Goal: Task Accomplishment & Management: Manage account settings

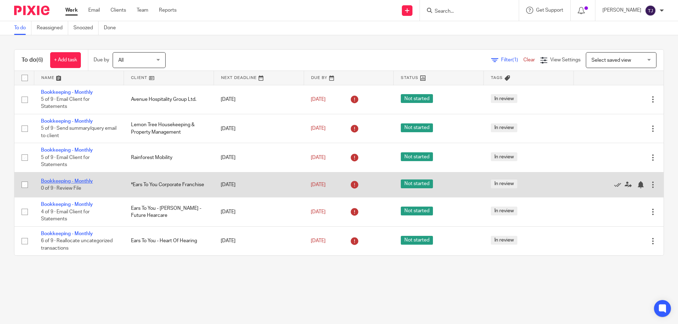
click at [48, 179] on link "Bookkeeping - Monthly" at bounding box center [67, 181] width 52 height 5
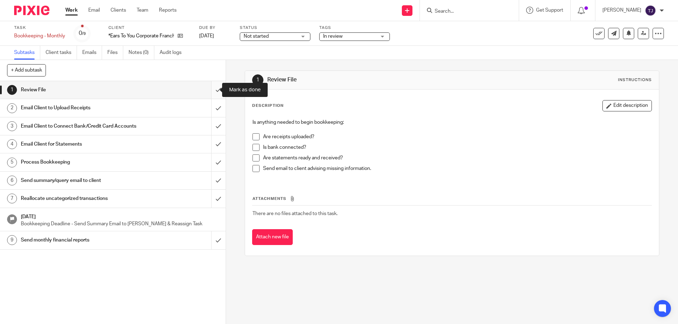
click at [211, 87] on input "submit" at bounding box center [113, 90] width 226 height 18
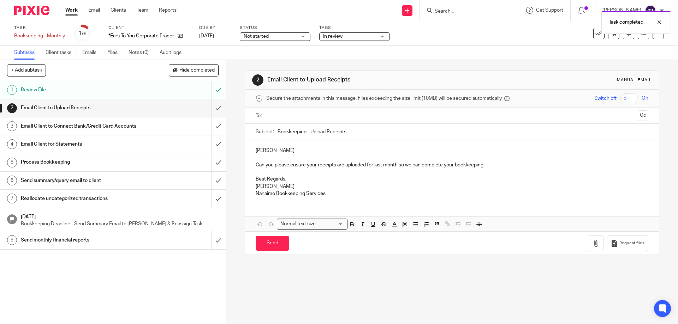
click at [211, 107] on input "submit" at bounding box center [113, 108] width 226 height 18
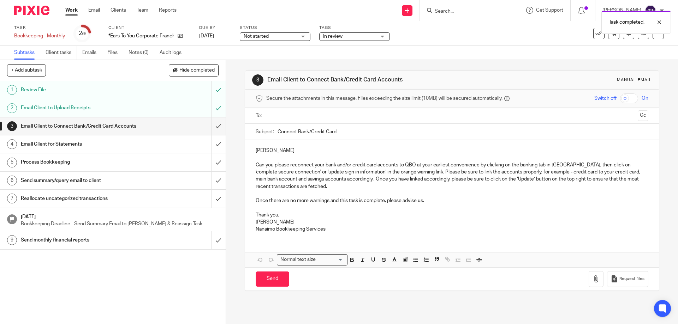
click at [280, 112] on input "text" at bounding box center [452, 116] width 366 height 8
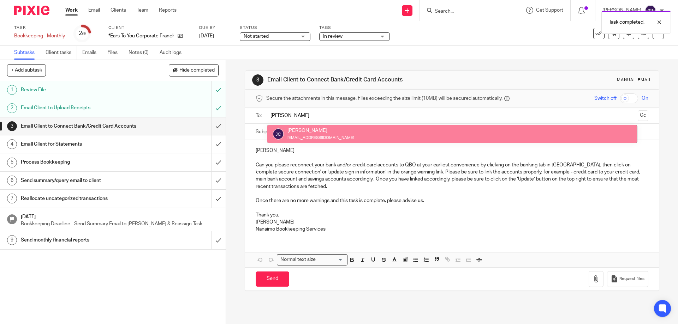
type input "jeff"
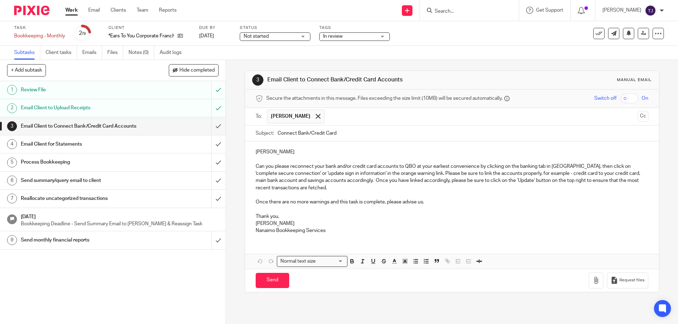
click at [340, 134] on input "Connect Bank/Credit Card" at bounding box center [462, 134] width 370 height 16
type input "Franchise - Connect Bank/Credit Card & Upload Receipts"
click at [346, 165] on p "Can you please reconnect your bank and/or credit card accounts to QBO at your e…" at bounding box center [452, 177] width 392 height 29
drag, startPoint x: 337, startPoint y: 165, endPoint x: 396, endPoint y: 164, distance: 58.9
click at [396, 164] on p "Can you please reconnect your bank and/or credit card accounts to QBO at your e…" at bounding box center [452, 177] width 392 height 29
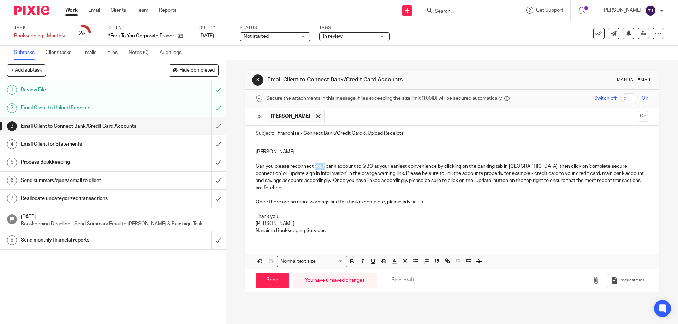
drag, startPoint x: 322, startPoint y: 167, endPoint x: 312, endPoint y: 169, distance: 9.9
click at [312, 169] on p "Can you please reconnect your bank account to QBO at your earliest convenience …" at bounding box center [452, 177] width 392 height 29
click at [379, 164] on p "Can you please reconnect to the existing bank account to QBO at your earliest c…" at bounding box center [452, 177] width 392 height 29
click at [268, 281] on input "Send" at bounding box center [273, 280] width 34 height 15
type input "Sent"
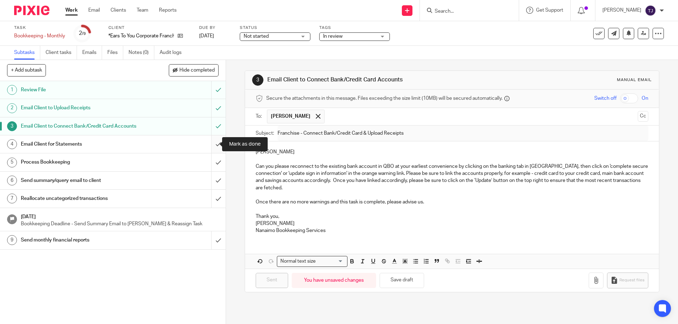
click at [210, 139] on input "submit" at bounding box center [113, 145] width 226 height 18
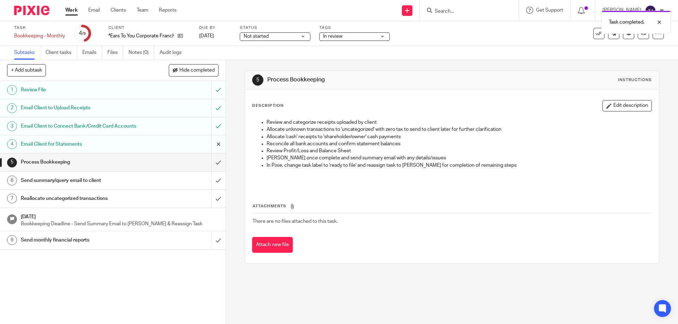
click at [208, 142] on input "submit" at bounding box center [113, 145] width 226 height 18
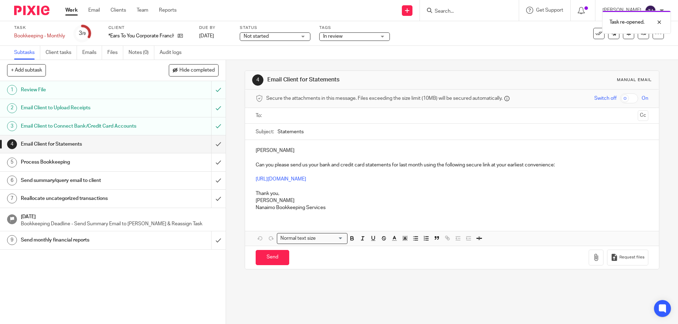
click at [25, 11] on img at bounding box center [31, 11] width 35 height 10
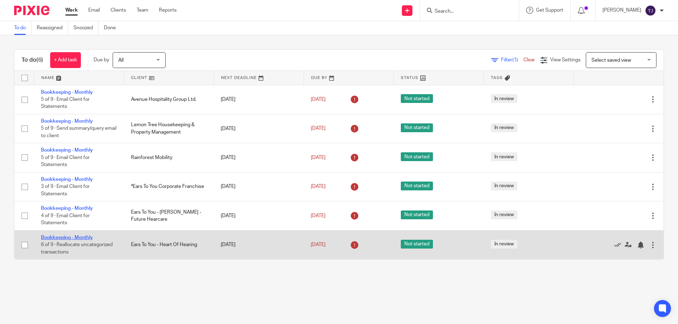
click at [82, 236] on link "Bookkeeping - Monthly" at bounding box center [67, 237] width 52 height 5
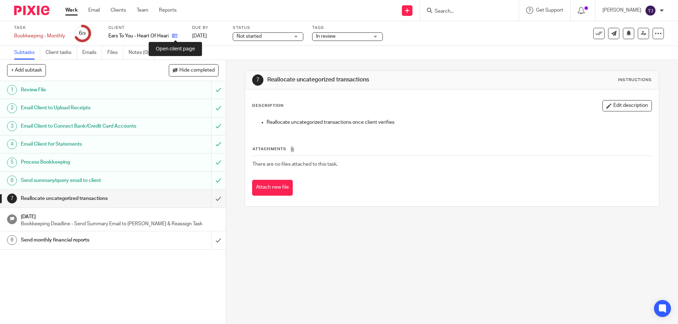
click at [176, 35] on icon at bounding box center [174, 35] width 5 height 5
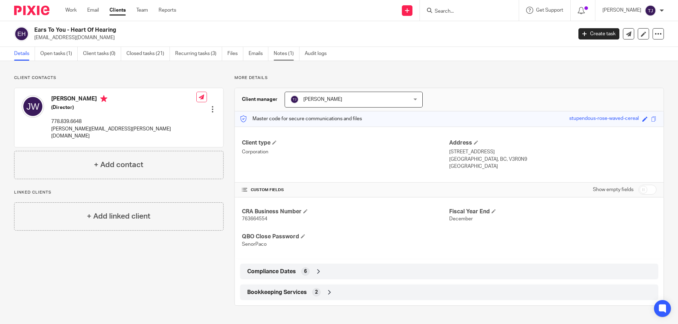
click at [282, 53] on link "Notes (1)" at bounding box center [287, 54] width 26 height 14
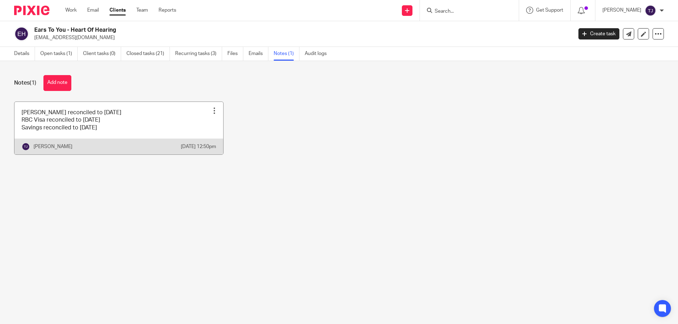
click at [106, 125] on link at bounding box center [118, 128] width 209 height 53
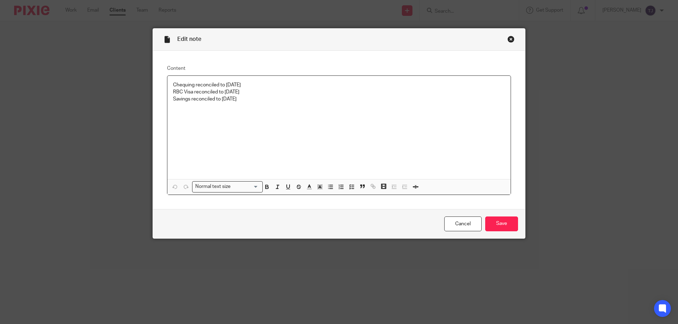
click at [230, 85] on p "Chequing reconciled to [DATE]" at bounding box center [339, 85] width 332 height 7
drag, startPoint x: 234, startPoint y: 101, endPoint x: 244, endPoint y: 85, distance: 18.2
click at [234, 101] on p "Savings reconciled to [DATE]" at bounding box center [339, 99] width 332 height 7
click at [494, 225] on input "Save" at bounding box center [501, 224] width 33 height 15
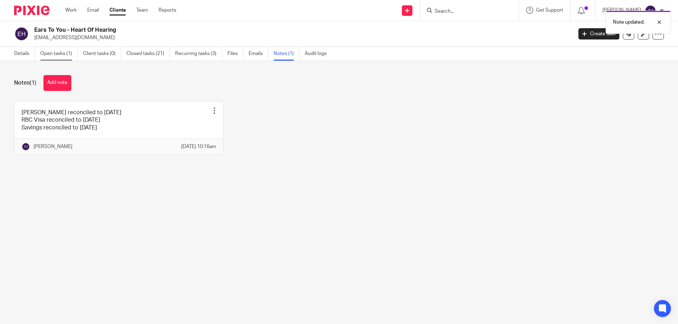
click at [58, 53] on link "Open tasks (1)" at bounding box center [58, 54] width 37 height 14
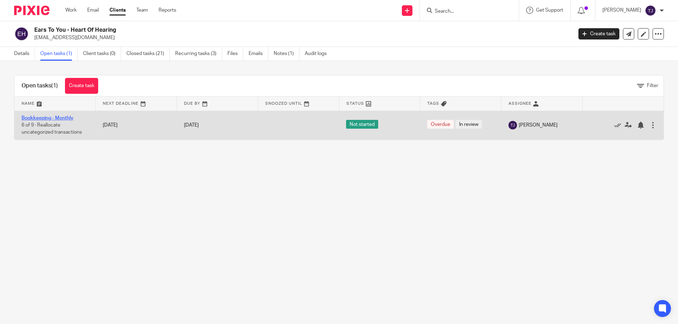
click at [55, 118] on link "Bookkeeping - Monthly" at bounding box center [48, 118] width 52 height 5
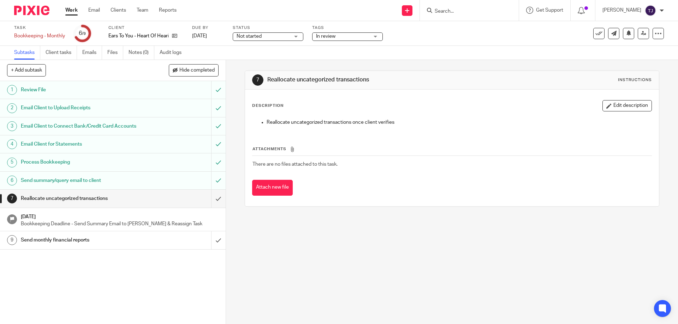
click at [32, 4] on div at bounding box center [29, 10] width 58 height 21
click at [18, 7] on img at bounding box center [31, 11] width 35 height 10
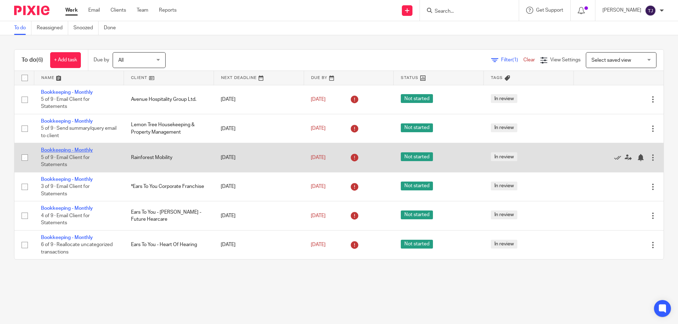
click at [67, 148] on link "Bookkeeping - Monthly" at bounding box center [67, 150] width 52 height 5
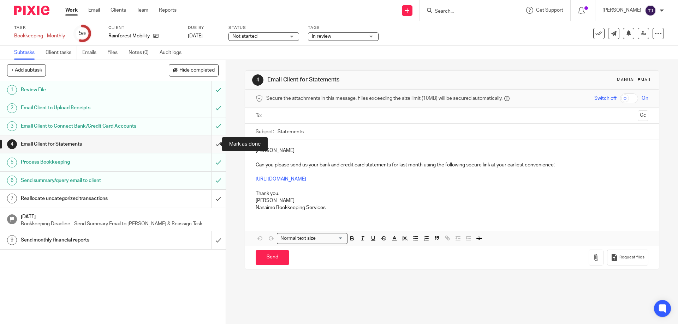
click at [212, 142] on input "submit" at bounding box center [113, 145] width 226 height 18
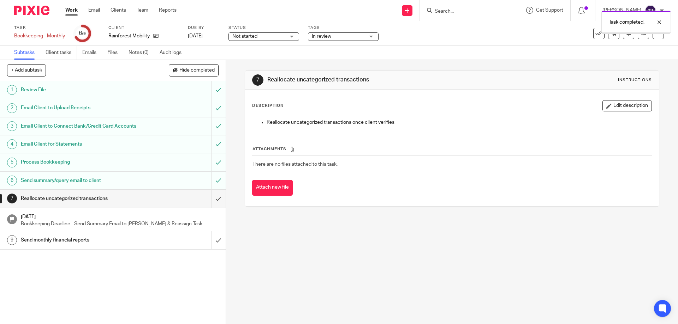
click at [39, 8] on img at bounding box center [31, 11] width 35 height 10
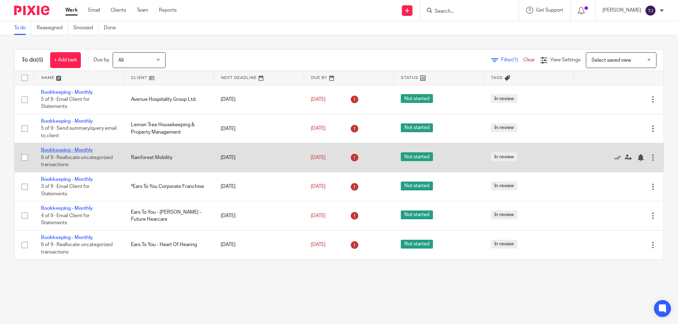
click at [62, 149] on link "Bookkeeping - Monthly" at bounding box center [67, 150] width 52 height 5
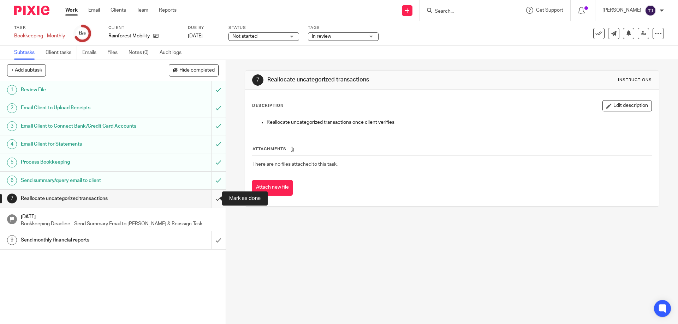
click at [214, 198] on input "submit" at bounding box center [113, 199] width 226 height 18
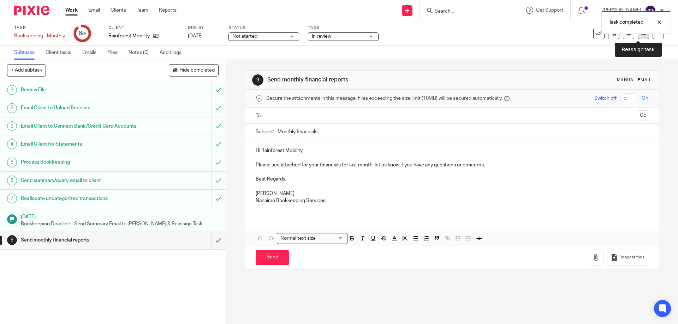
click at [637, 38] on link at bounding box center [642, 33] width 11 height 11
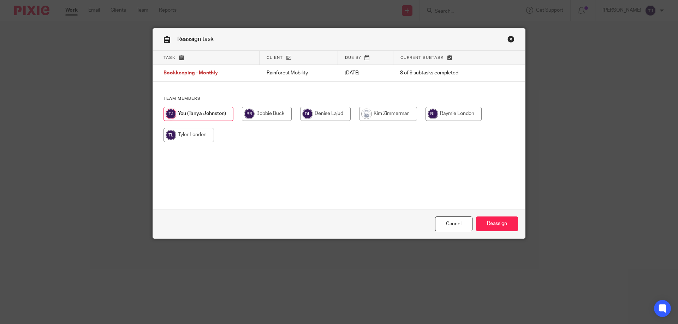
click at [455, 115] on input "radio" at bounding box center [453, 114] width 56 height 14
radio input "true"
click at [490, 225] on input "Reassign" at bounding box center [497, 224] width 42 height 15
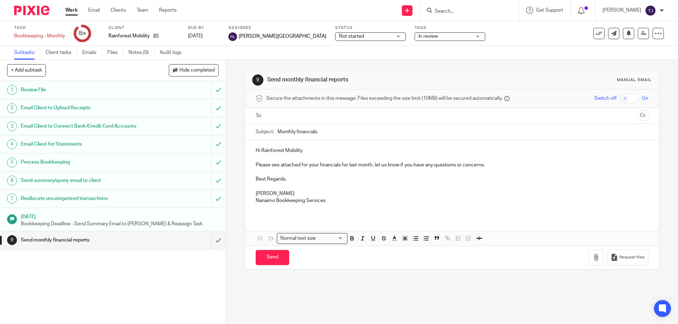
click at [39, 8] on img at bounding box center [31, 11] width 35 height 10
